Goal: Ask a question

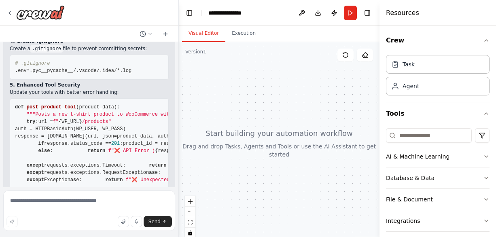
scroll to position [2456, 0]
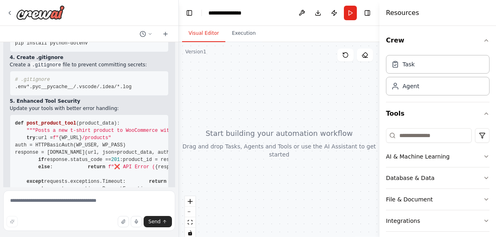
click at [176, 45] on div at bounding box center [177, 118] width 3 height 237
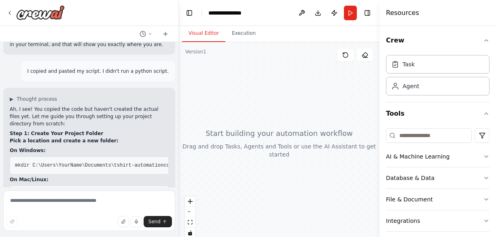
scroll to position [3631, 0]
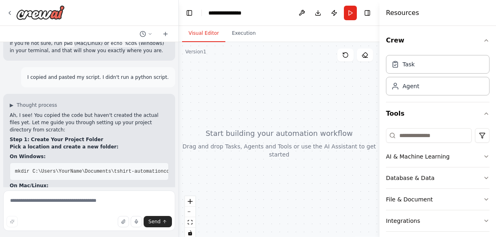
drag, startPoint x: 15, startPoint y: 84, endPoint x: 95, endPoint y: 65, distance: 82.0
copy div "from dotenv import load_dotenv # Load environment variables load_dotenv() # Sec…"
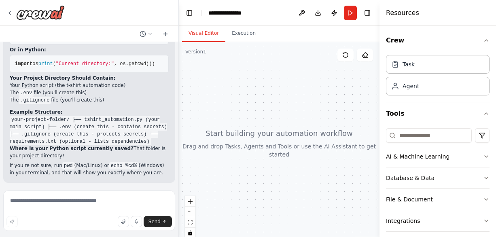
scroll to position [3513, 0]
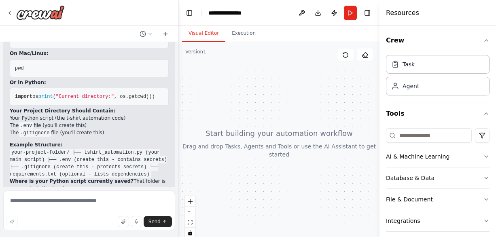
scroll to position [3454, 0]
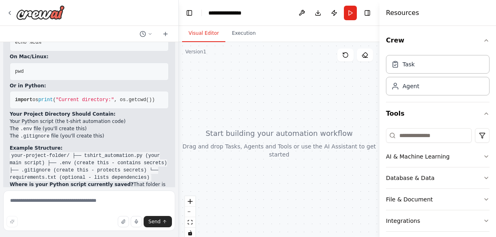
scroll to position [0, 52]
drag, startPoint x: 15, startPoint y: 53, endPoint x: 140, endPoint y: 156, distance: 161.9
copy code "from dotenv import load_dotenv # Load environment variables load_dotenv() # Sec…"
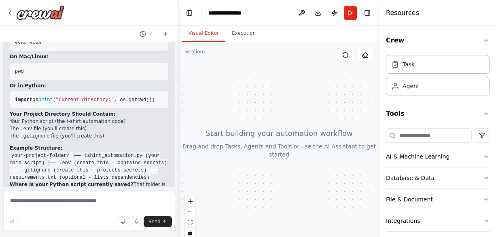
click at [117, 15] on div at bounding box center [89, 13] width 179 height 26
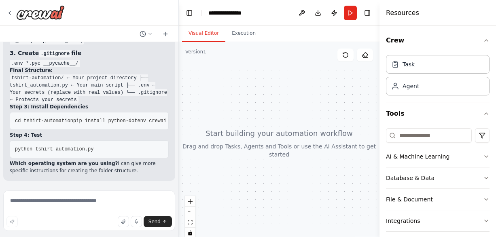
scroll to position [4401, 0]
click at [74, 202] on textarea at bounding box center [89, 211] width 172 height 40
drag, startPoint x: 60, startPoint y: 211, endPoint x: 40, endPoint y: 212, distance: 19.9
click at [40, 212] on textarea "**********" at bounding box center [89, 211] width 172 height 40
click at [113, 201] on textarea "**********" at bounding box center [89, 211] width 172 height 40
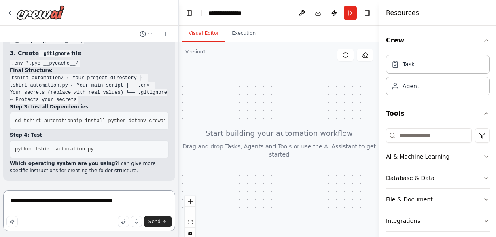
paste textarea "**********"
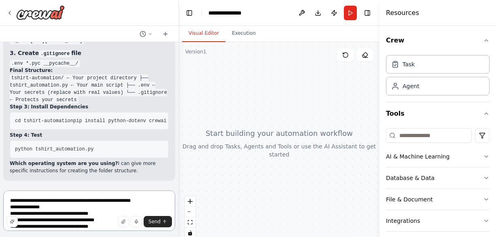
scroll to position [969, 0]
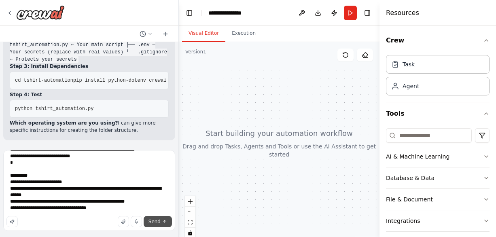
click at [156, 225] on button "Send" at bounding box center [158, 221] width 28 height 11
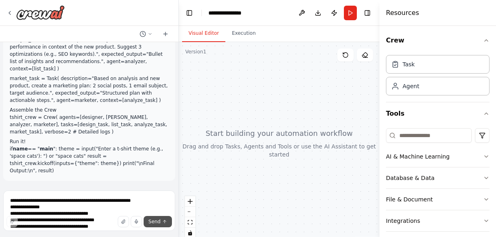
scroll to position [5094, 0]
click at [176, 45] on div at bounding box center [177, 118] width 3 height 237
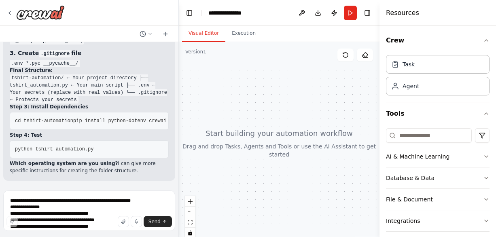
scroll to position [4401, 0]
click at [57, 205] on textarea at bounding box center [89, 211] width 172 height 40
paste textarea
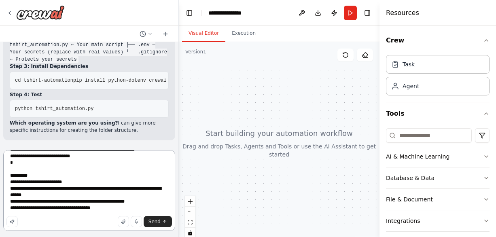
type textarea "**********"
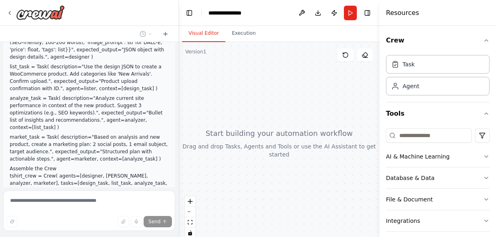
scroll to position [4593, 0]
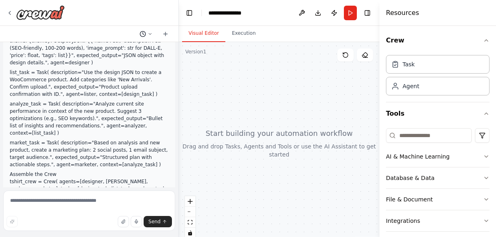
click at [150, 32] on icon at bounding box center [150, 34] width 5 height 5
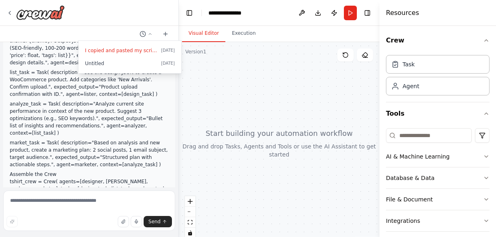
click at [151, 32] on div at bounding box center [89, 118] width 179 height 237
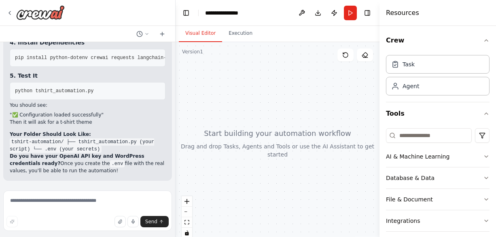
scroll to position [5354, 0]
click at [176, 167] on div "Hello! I'm the CrewAI assistant. What kind of automation do you want to build? …" at bounding box center [248, 118] width 496 height 237
click at [43, 202] on textarea at bounding box center [87, 211] width 169 height 40
click at [127, 201] on textarea "**********" at bounding box center [87, 211] width 169 height 40
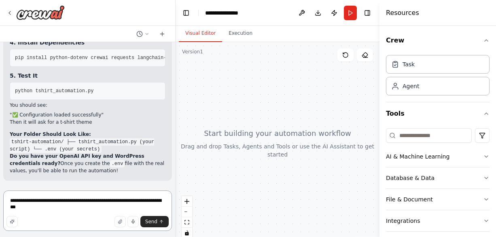
scroll to position [5322, 0]
type textarea "**********"
click at [157, 222] on span "Send" at bounding box center [151, 222] width 12 height 6
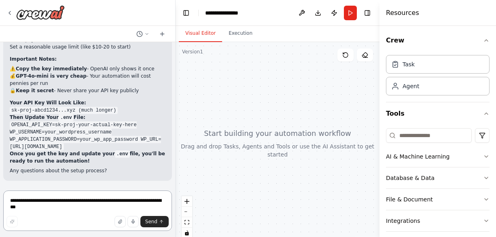
scroll to position [5975, 0]
